Goal: Find specific page/section: Find specific page/section

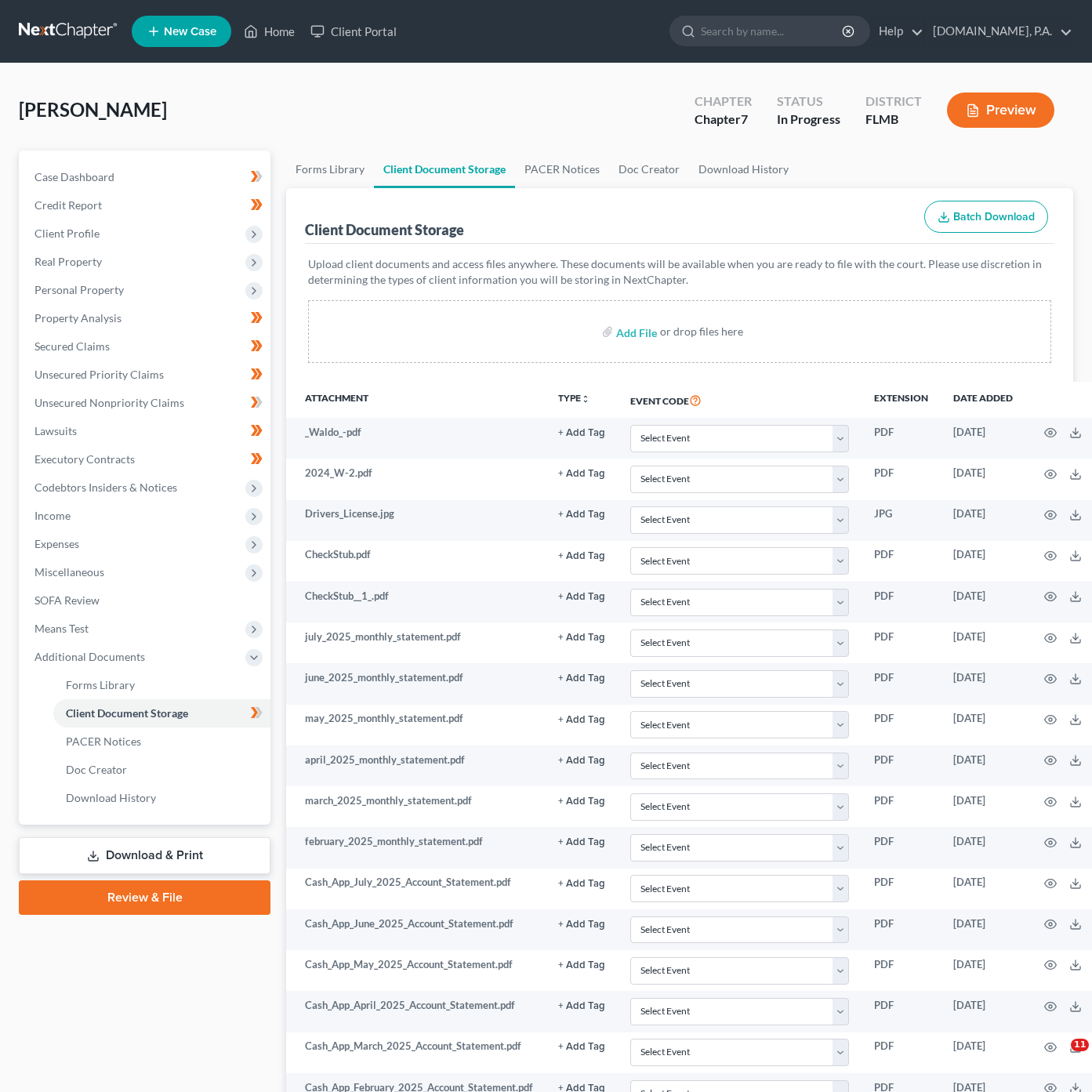
select select "4"
select select "9"
click at [278, 42] on link "Home" at bounding box center [270, 31] width 67 height 28
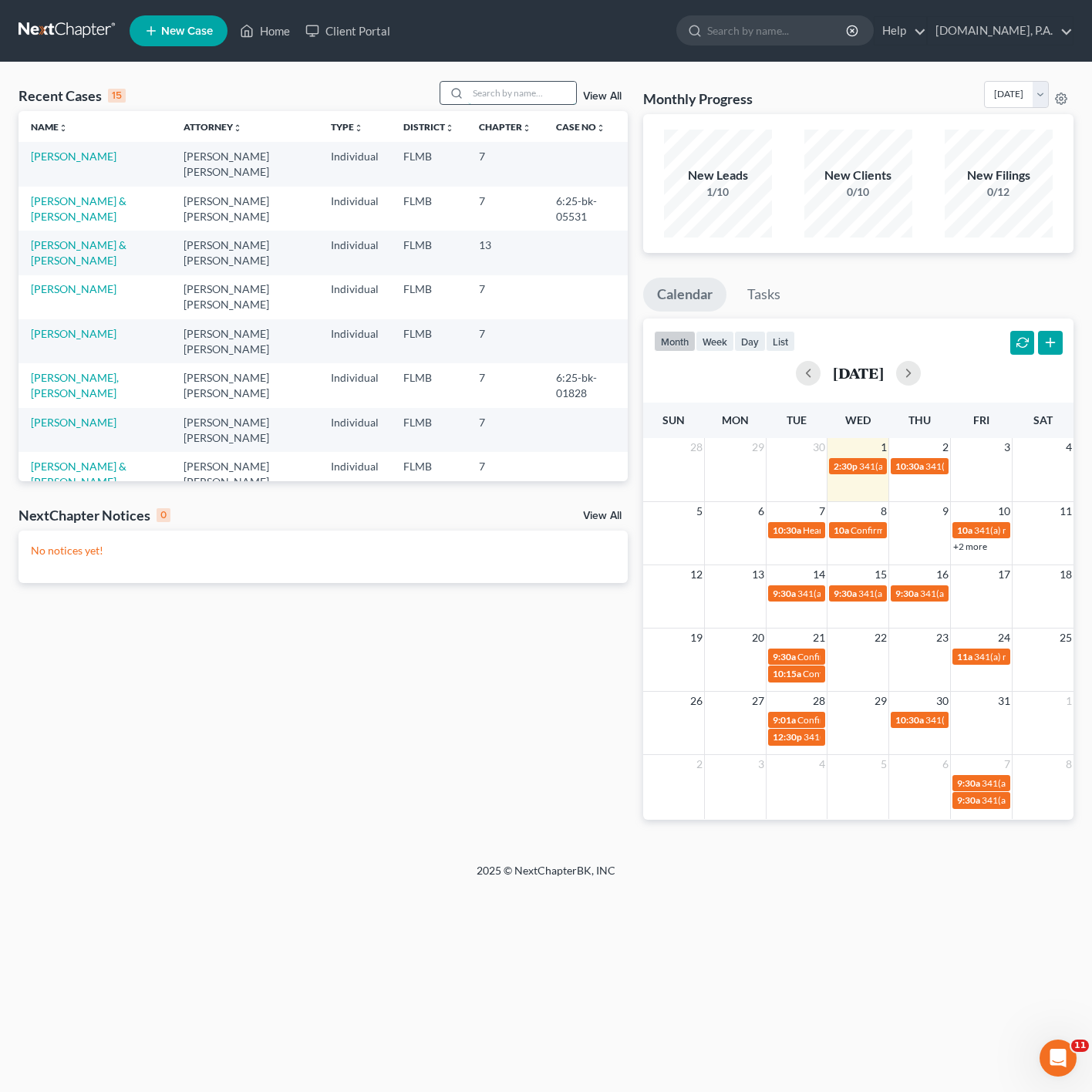
click at [562, 88] on input "search" at bounding box center [522, 92] width 108 height 23
type input "[PERSON_NAME]"
click at [98, 211] on td "[PERSON_NAME]" at bounding box center [95, 209] width 152 height 44
click at [81, 204] on link "[PERSON_NAME]" at bounding box center [73, 200] width 85 height 13
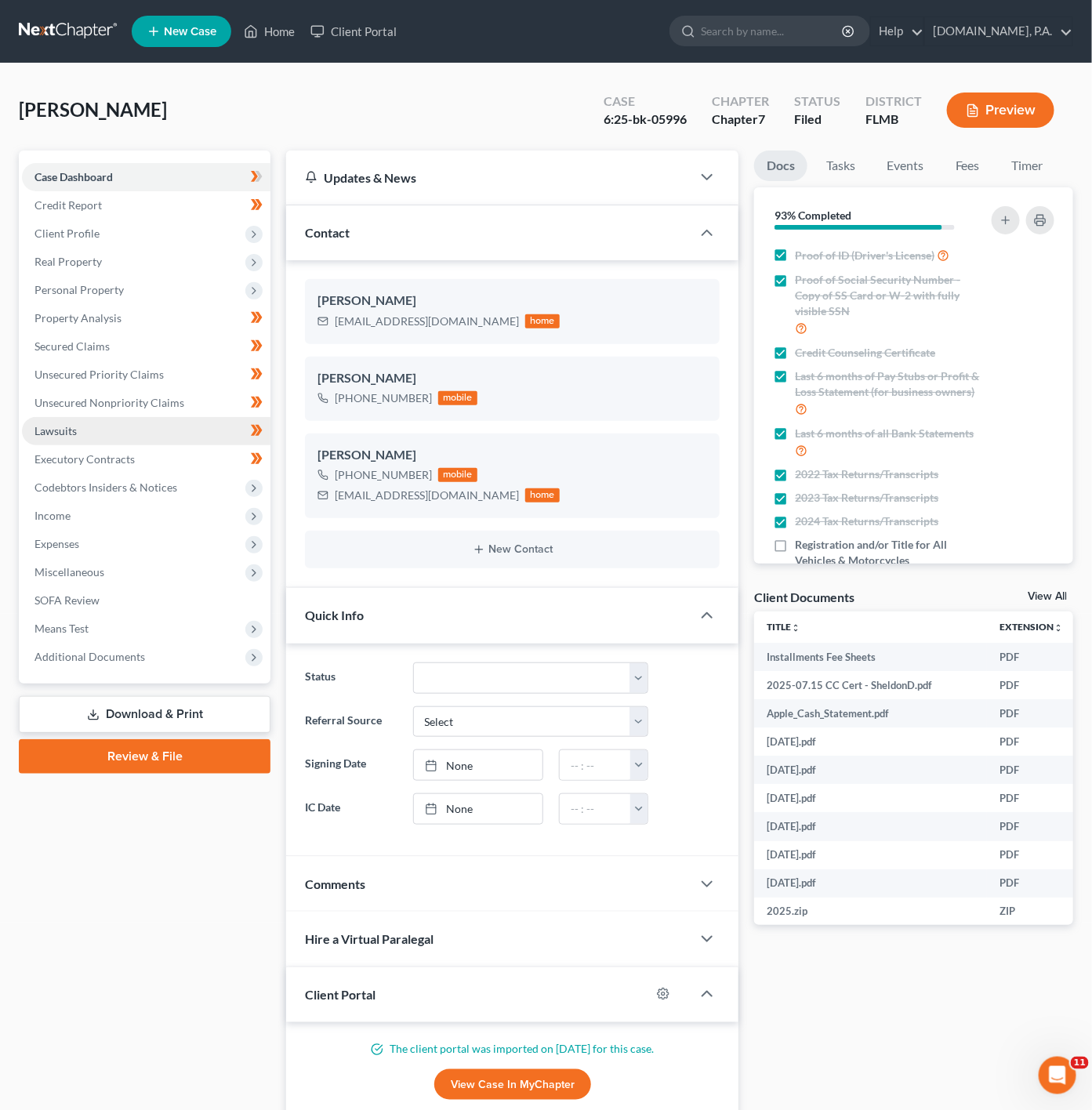
click at [163, 428] on link "Lawsuits" at bounding box center [146, 430] width 248 height 28
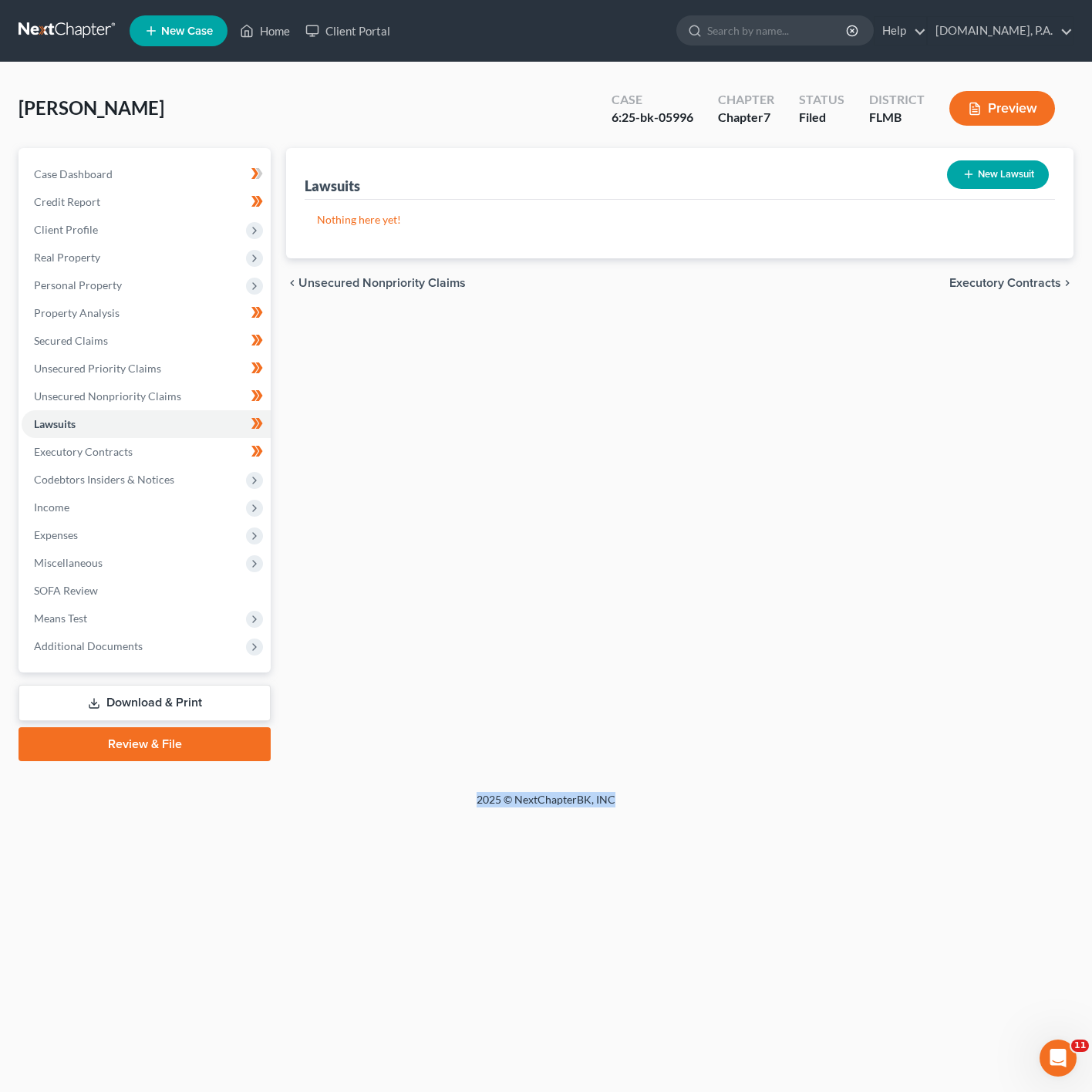
drag, startPoint x: 476, startPoint y: 798, endPoint x: 627, endPoint y: 803, distance: 151.1
click at [627, 803] on div "2025 © NextChapterBK, INC" at bounding box center [546, 805] width 879 height 27
click at [652, 789] on div "[PERSON_NAME] Upgraded Case 6:25-bk-05996 Chapter Chapter 7 Status Filed Distri…" at bounding box center [546, 427] width 1092 height 729
click at [598, 280] on div "chevron_left Unsecured Nonpriority Claims Executory Contracts chevron_right" at bounding box center [680, 282] width 787 height 49
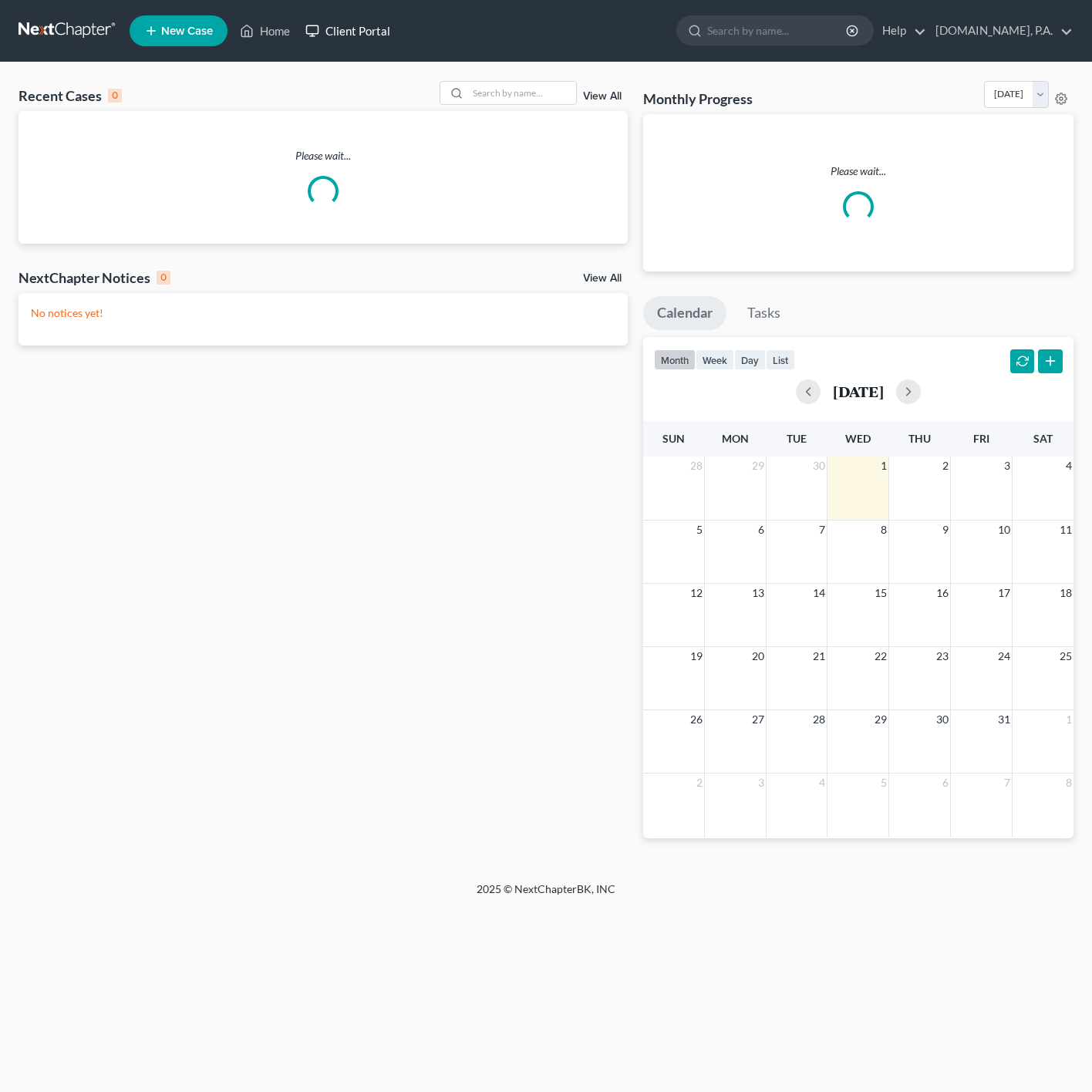
drag, startPoint x: 0, startPoint y: 0, endPoint x: 384, endPoint y: 27, distance: 384.9
click at [384, 27] on link "Client Portal" at bounding box center [347, 31] width 100 height 27
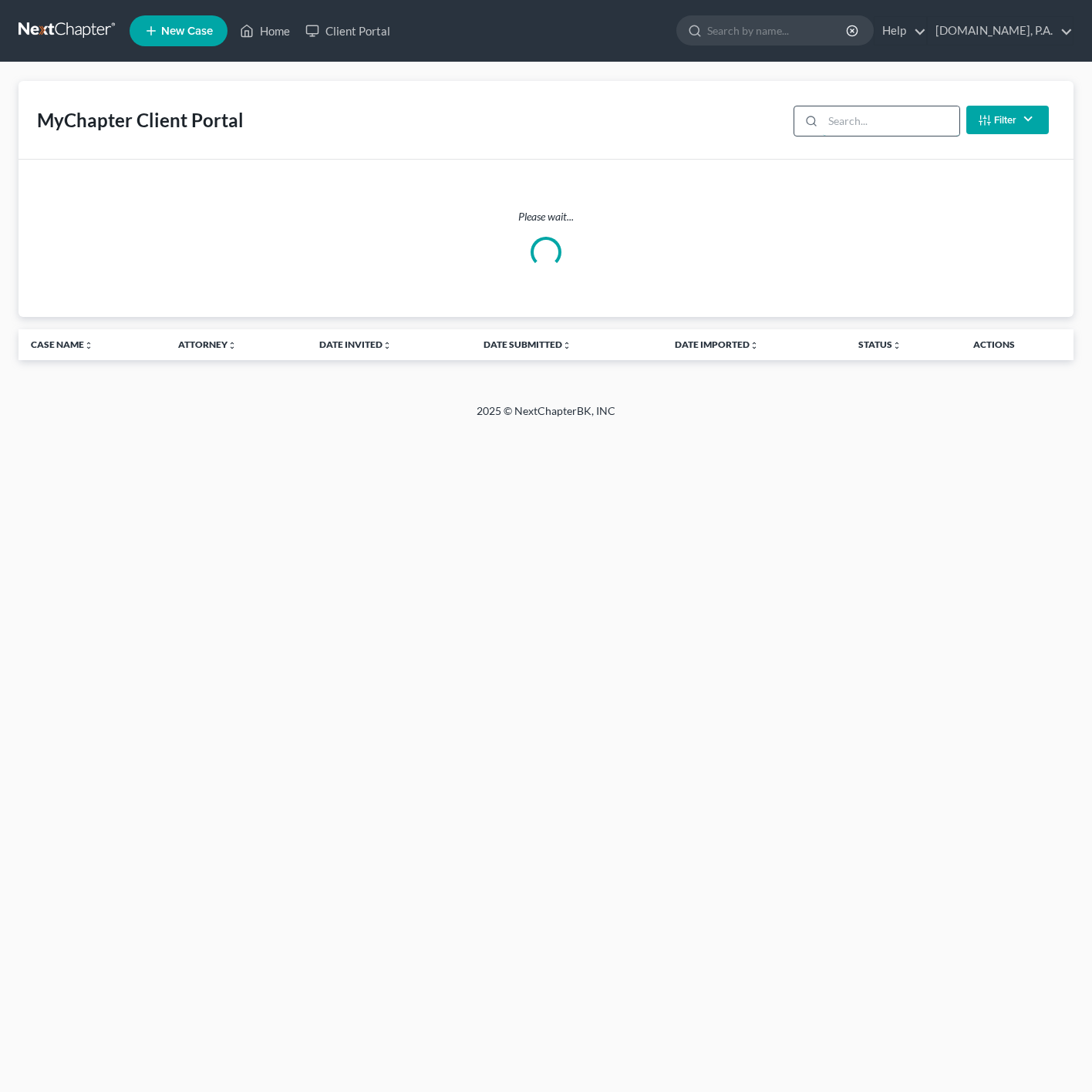
click at [834, 113] on input "search" at bounding box center [891, 120] width 136 height 29
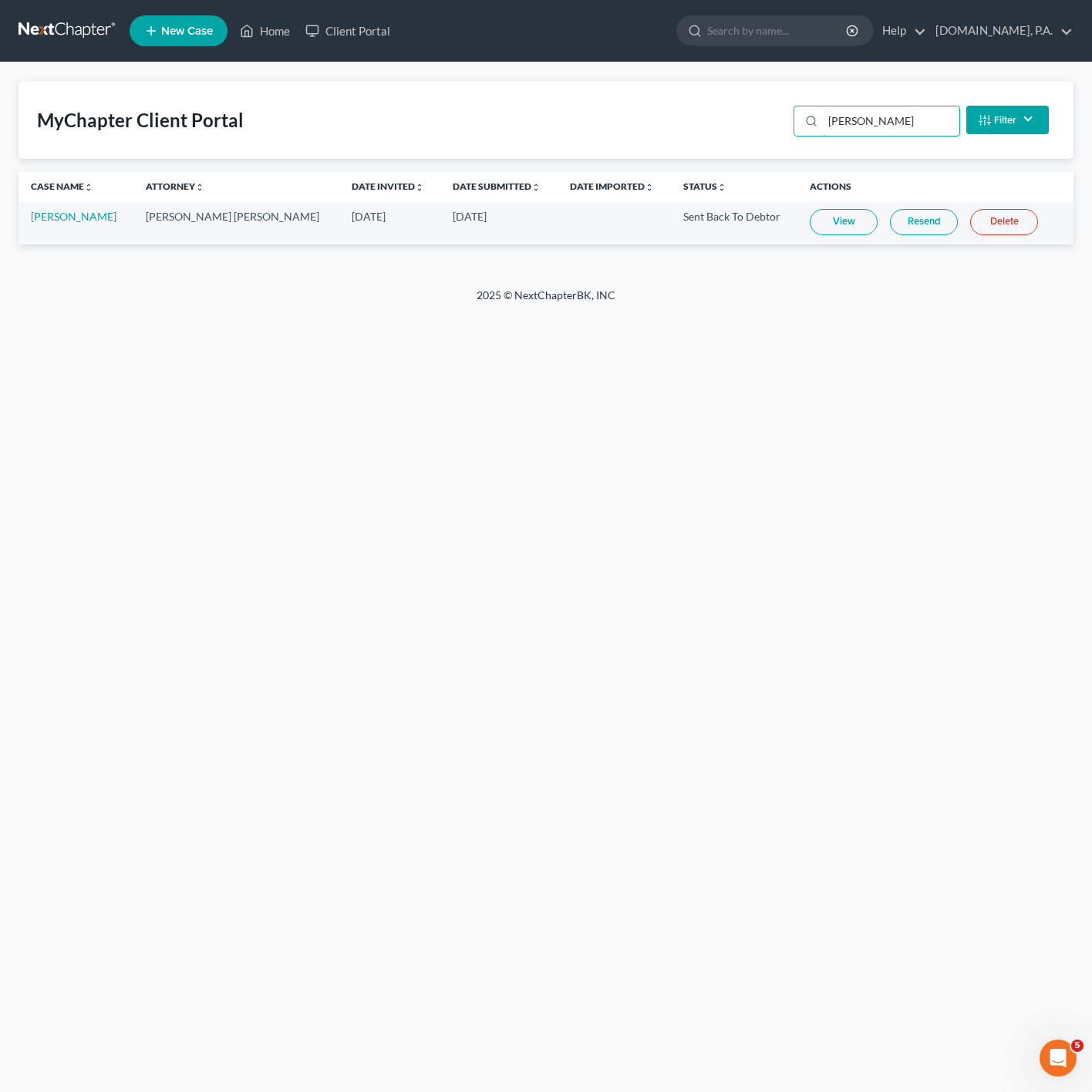
type input "carter"
click at [820, 232] on link "View" at bounding box center [843, 222] width 68 height 27
